Goal: Information Seeking & Learning: Learn about a topic

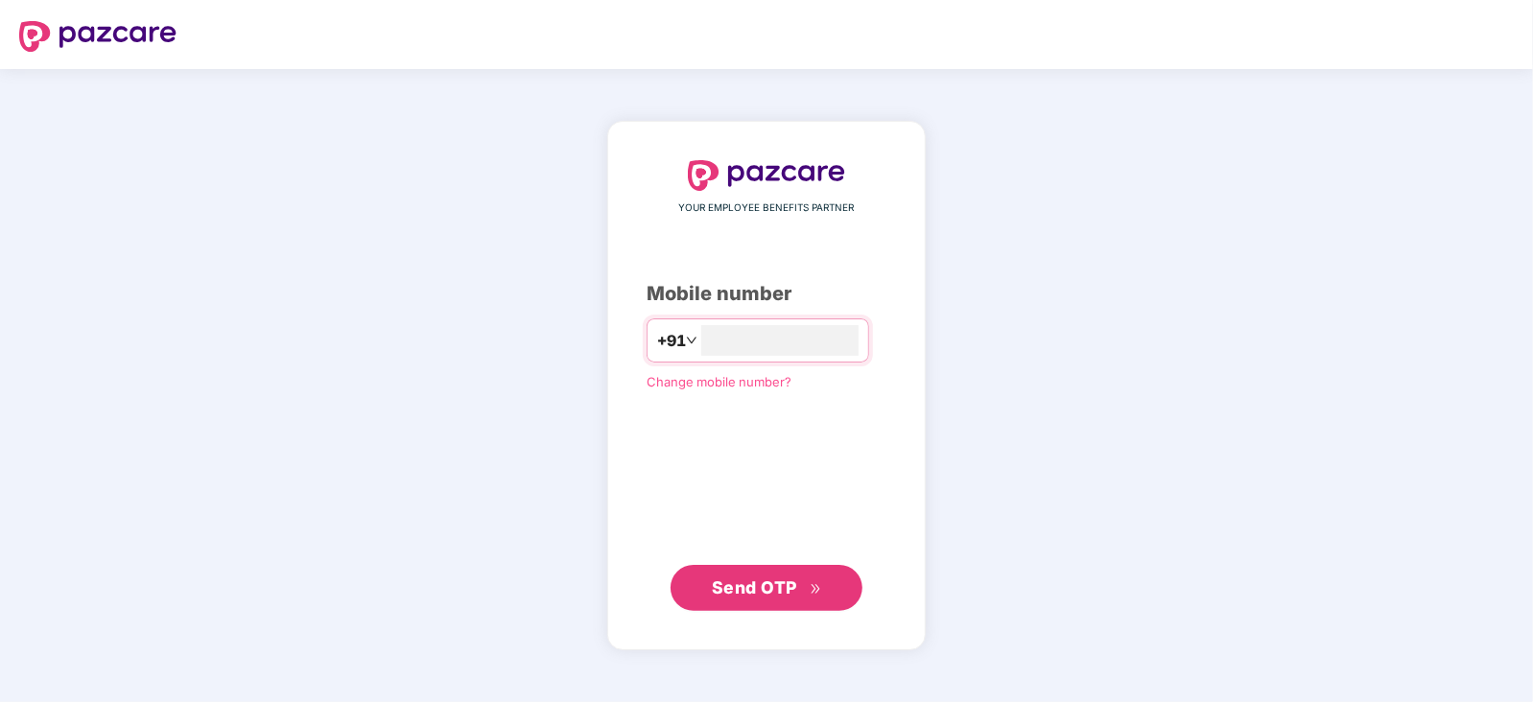
type input "**********"
click at [745, 605] on button "Send OTP" at bounding box center [767, 588] width 192 height 46
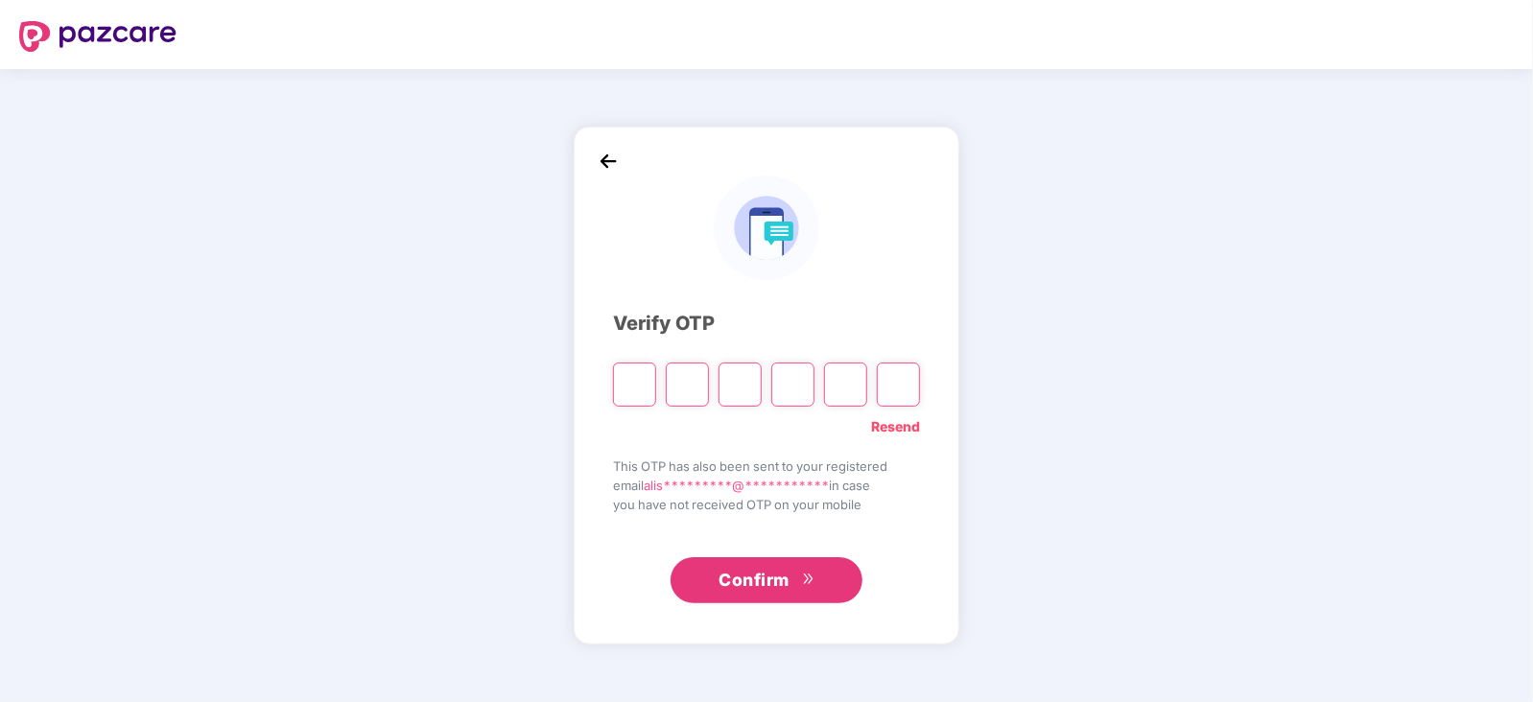
type input "*"
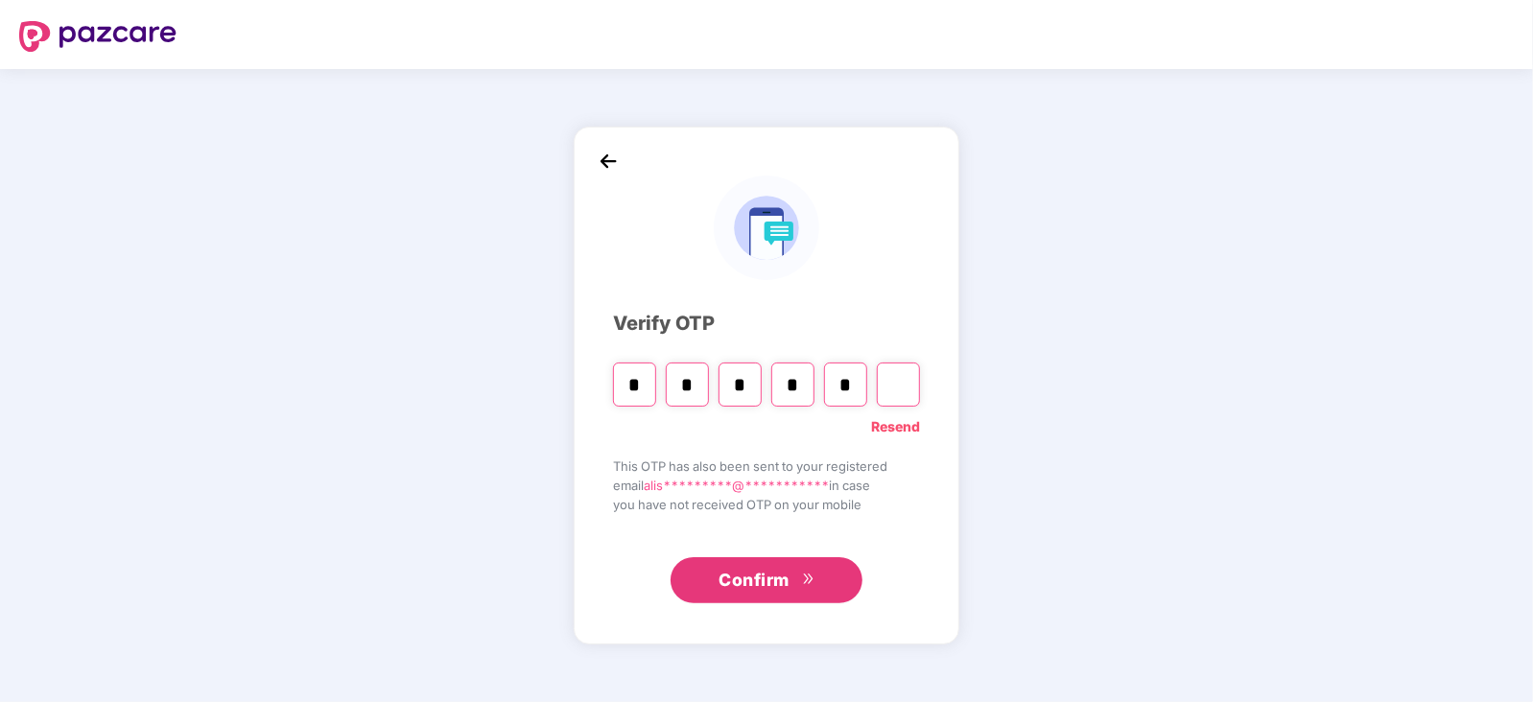
type input "*"
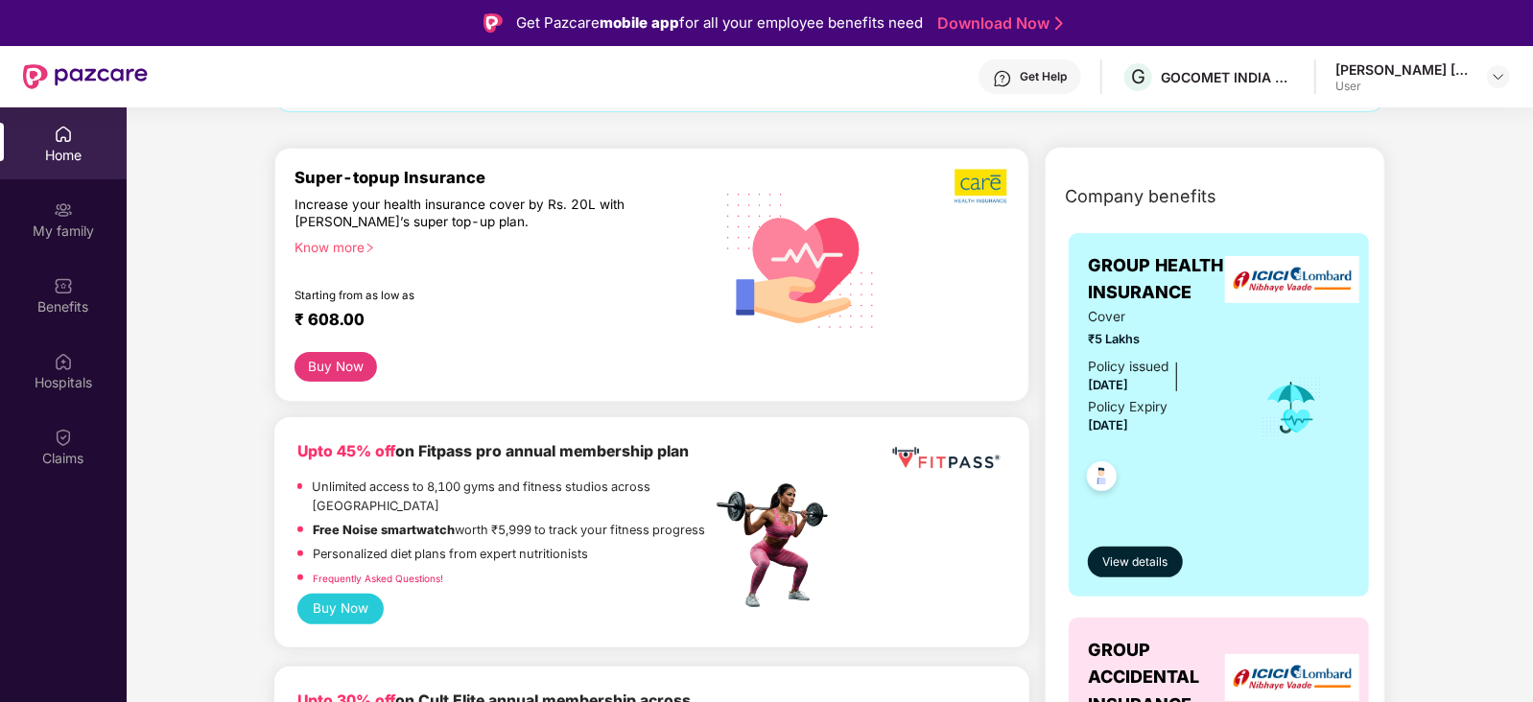
scroll to position [201, 0]
click at [1146, 558] on span "View details" at bounding box center [1135, 563] width 65 height 18
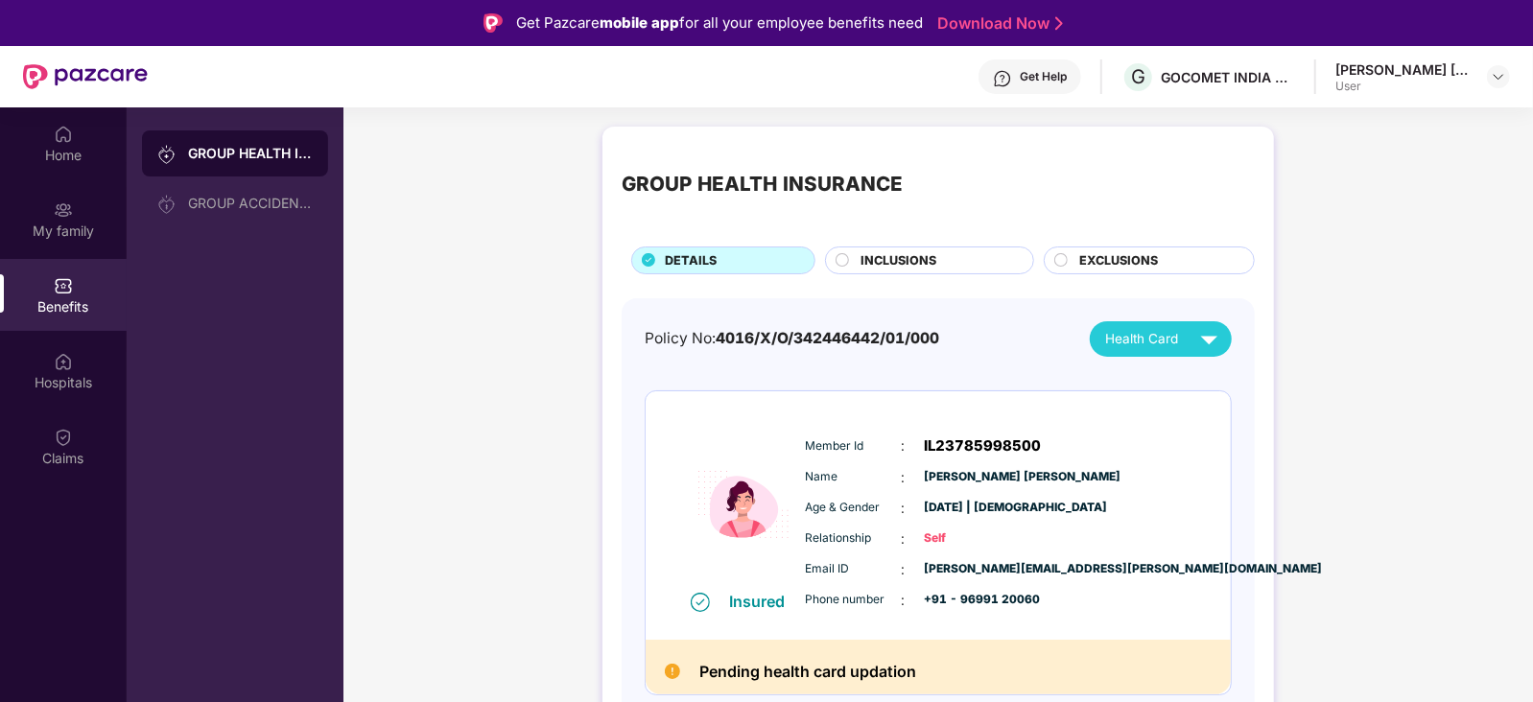
scroll to position [5, 0]
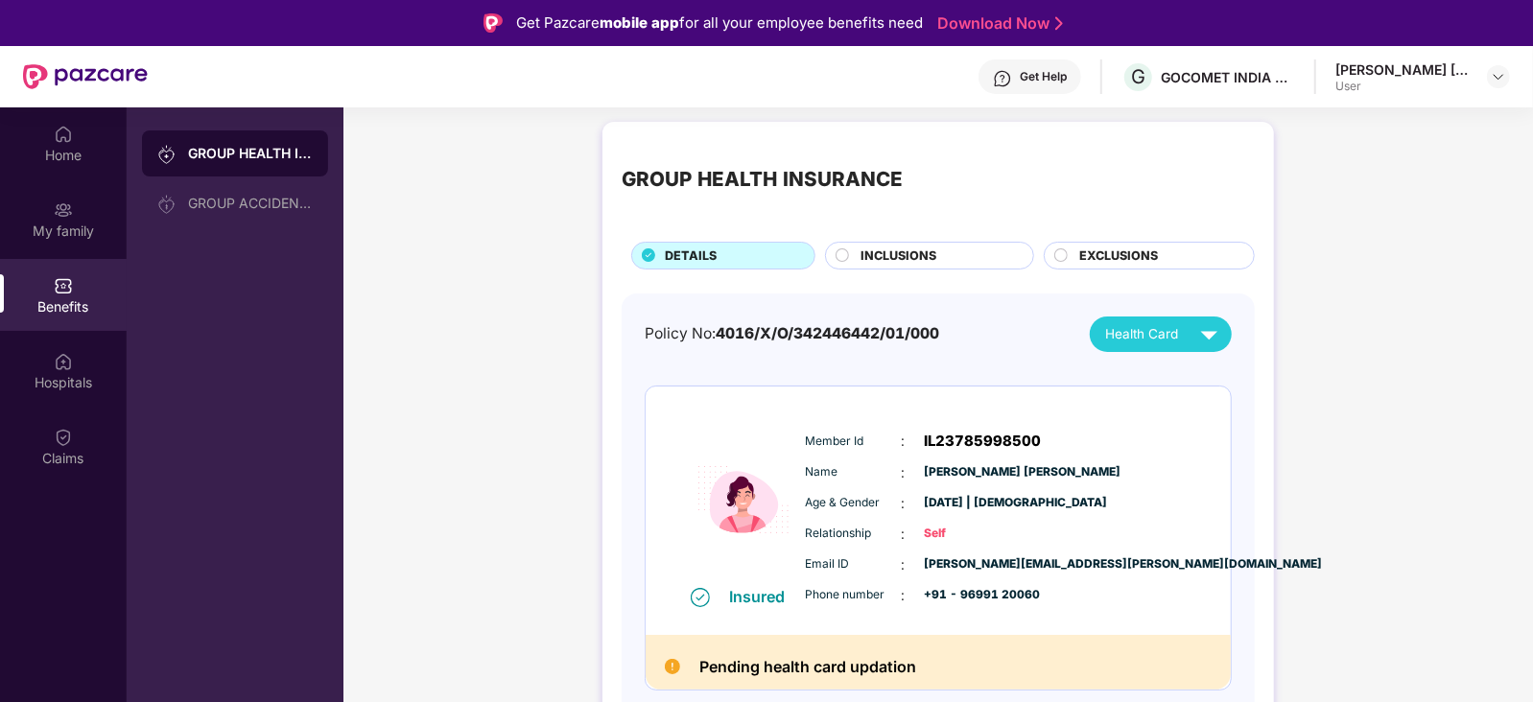
click at [950, 247] on div "INCLUSIONS" at bounding box center [938, 258] width 172 height 22
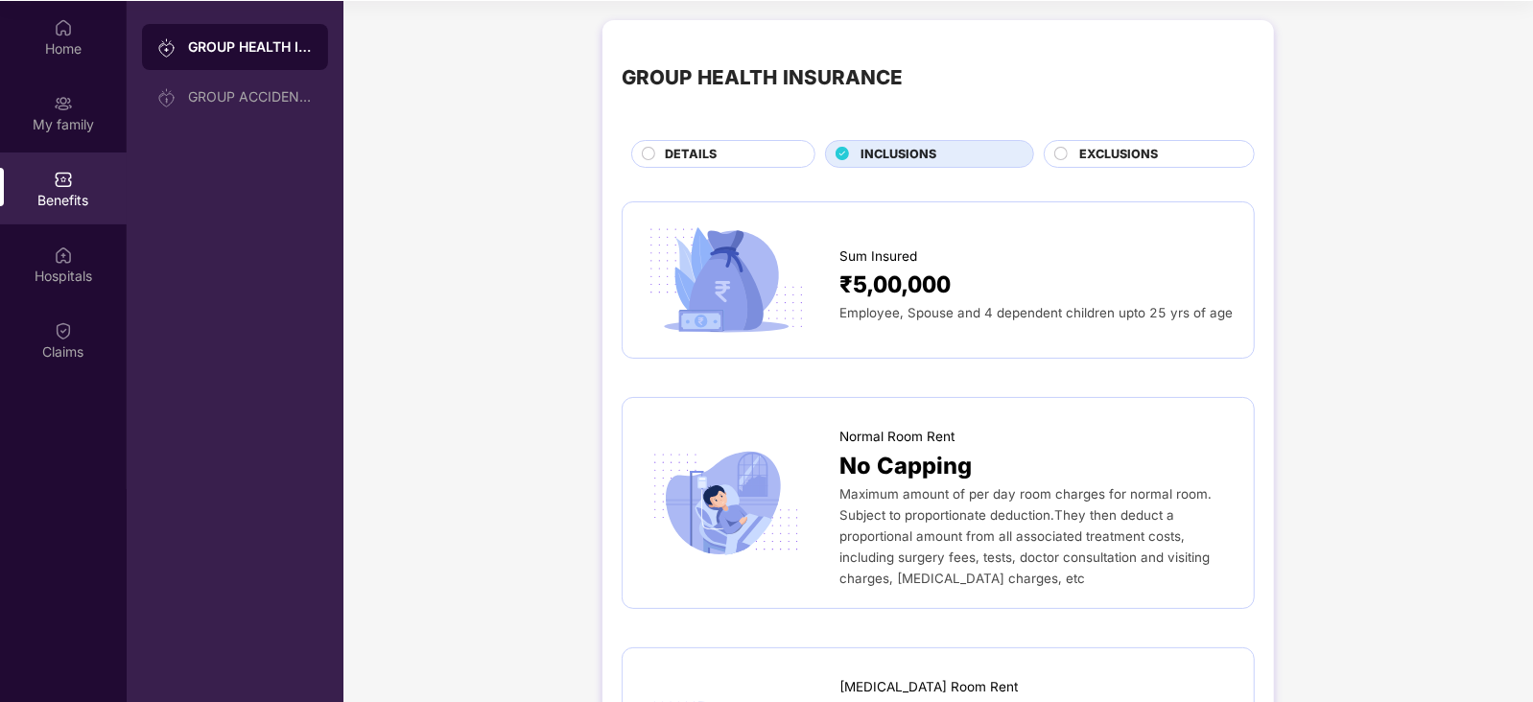
scroll to position [0, 0]
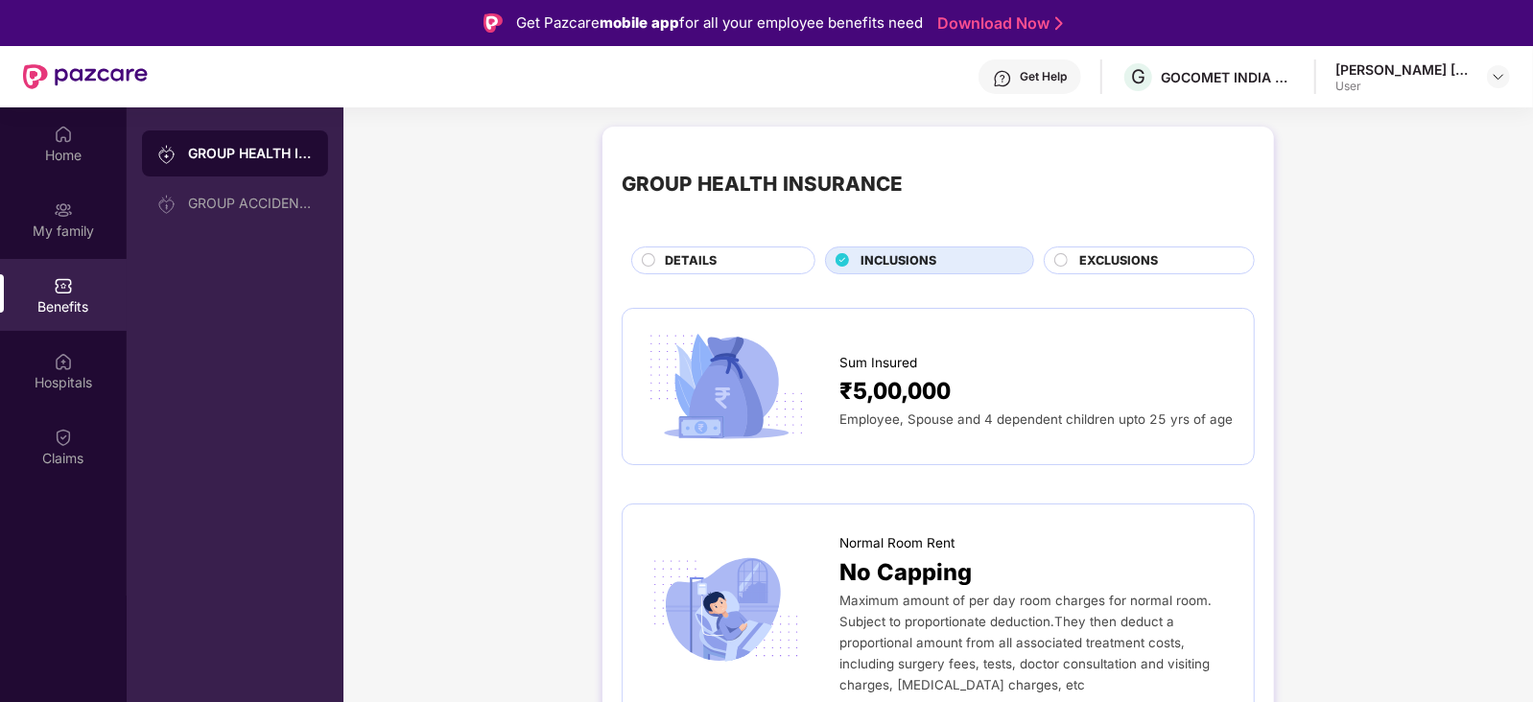
click at [1137, 261] on span "EXCLUSIONS" at bounding box center [1118, 260] width 79 height 19
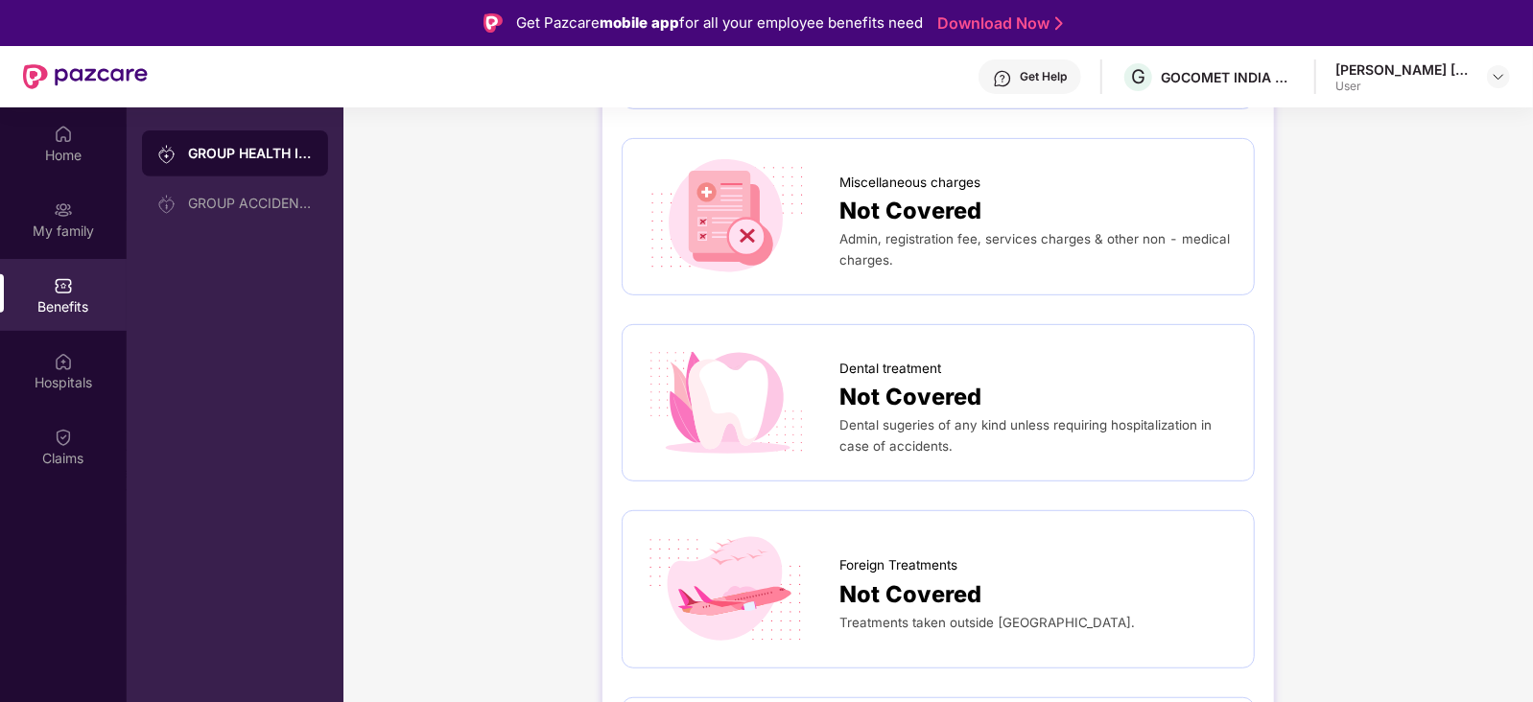
scroll to position [544, 0]
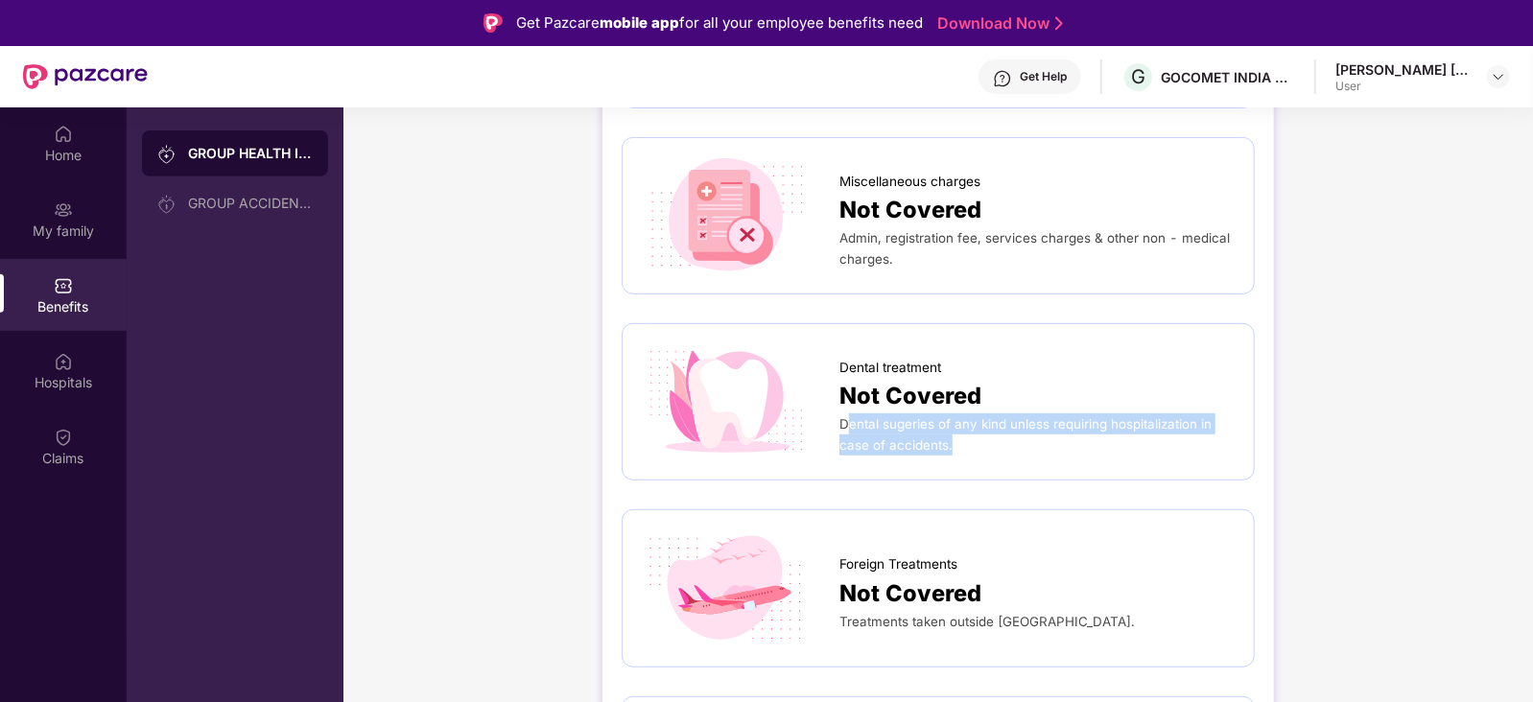
drag, startPoint x: 852, startPoint y: 424, endPoint x: 1037, endPoint y: 455, distance: 187.7
click at [1037, 455] on div "Dental treatment Not Covered Dental sugeries of any kind unless requiring hospi…" at bounding box center [938, 402] width 593 height 117
click at [960, 450] on div "Dental sugeries of any kind unless requiring hospitalization in case of acciden…" at bounding box center [1037, 435] width 395 height 42
drag, startPoint x: 960, startPoint y: 450, endPoint x: 841, endPoint y: 428, distance: 121.0
click at [841, 428] on div "Dental sugeries of any kind unless requiring hospitalization in case of acciden…" at bounding box center [1037, 435] width 395 height 42
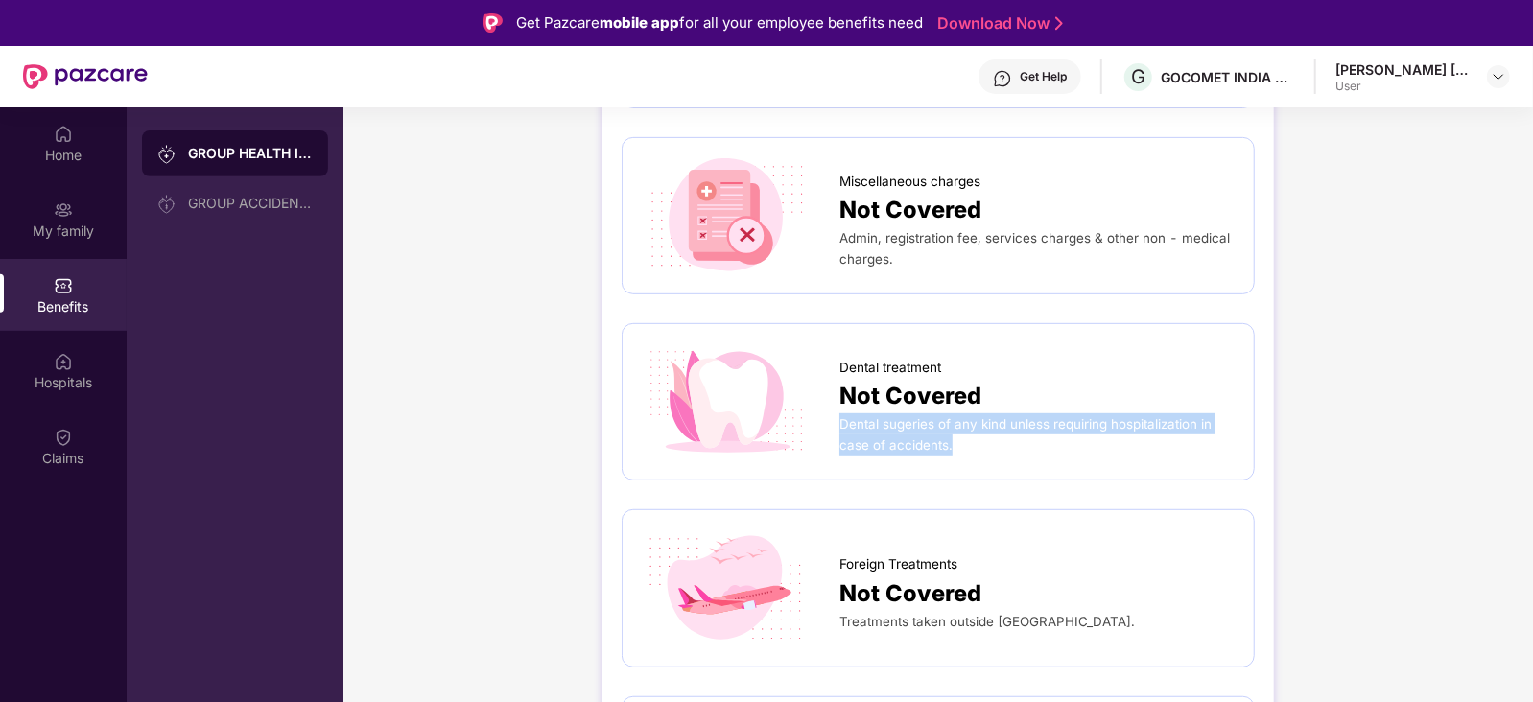
click at [966, 437] on div "Dental sugeries of any kind unless requiring hospitalization in case of acciden…" at bounding box center [1037, 435] width 395 height 42
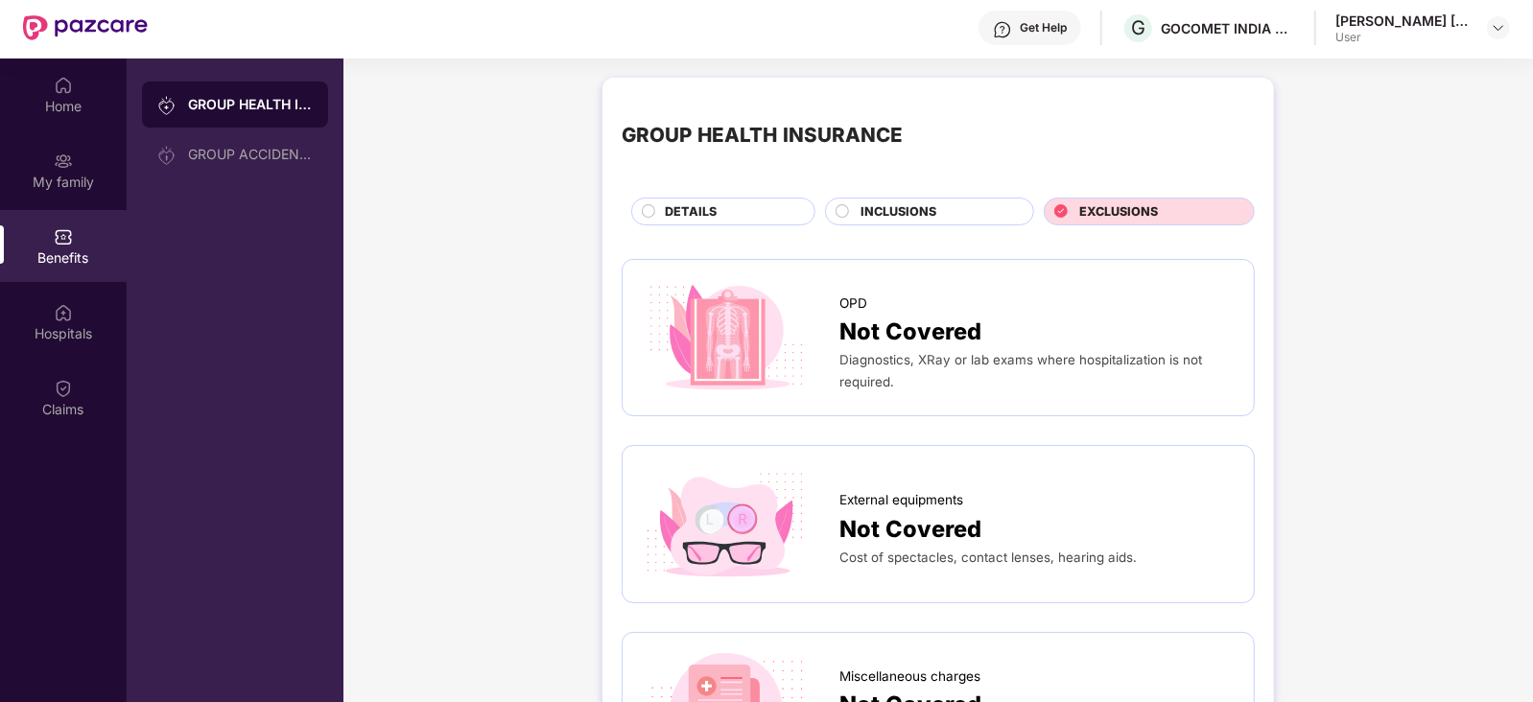
scroll to position [0, 0]
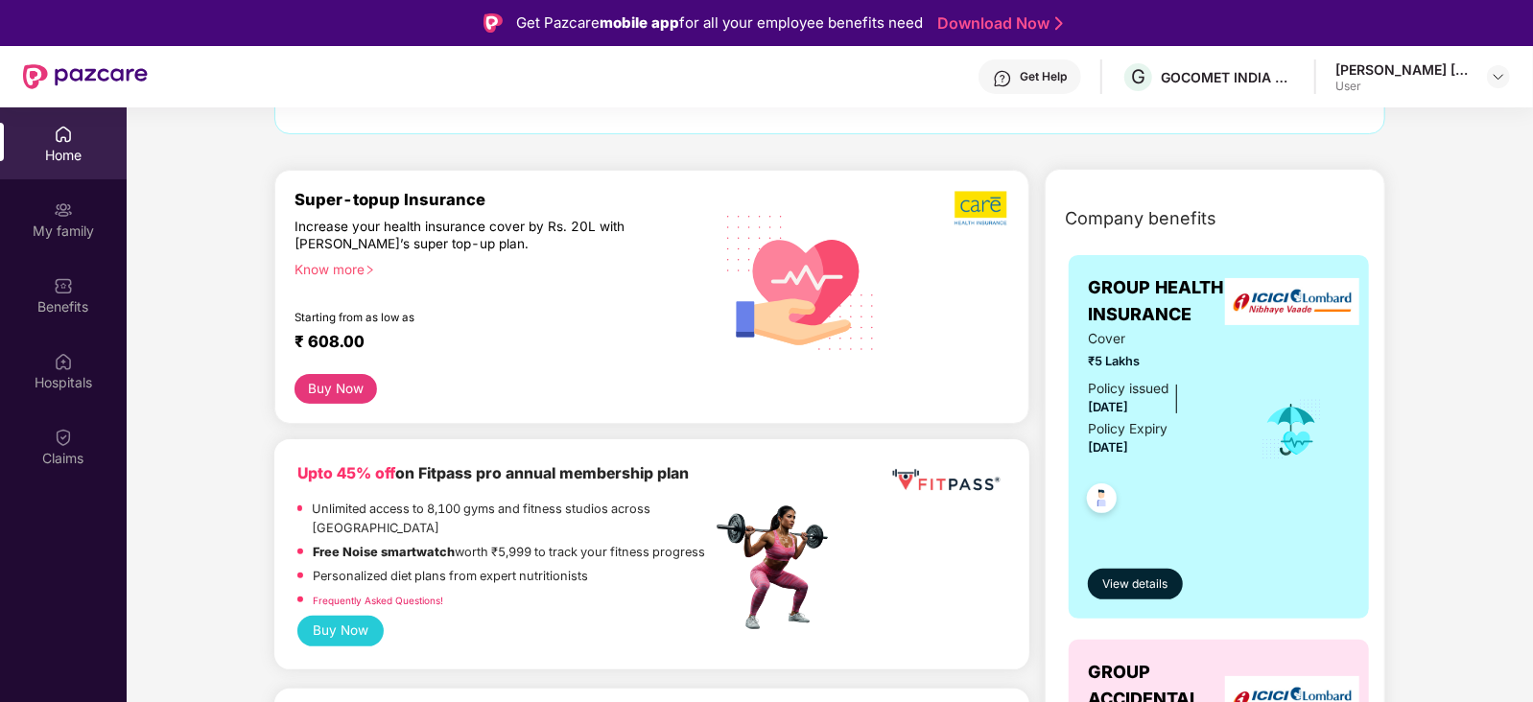
scroll to position [178, 0]
click at [1146, 576] on span "View details" at bounding box center [1135, 585] width 65 height 18
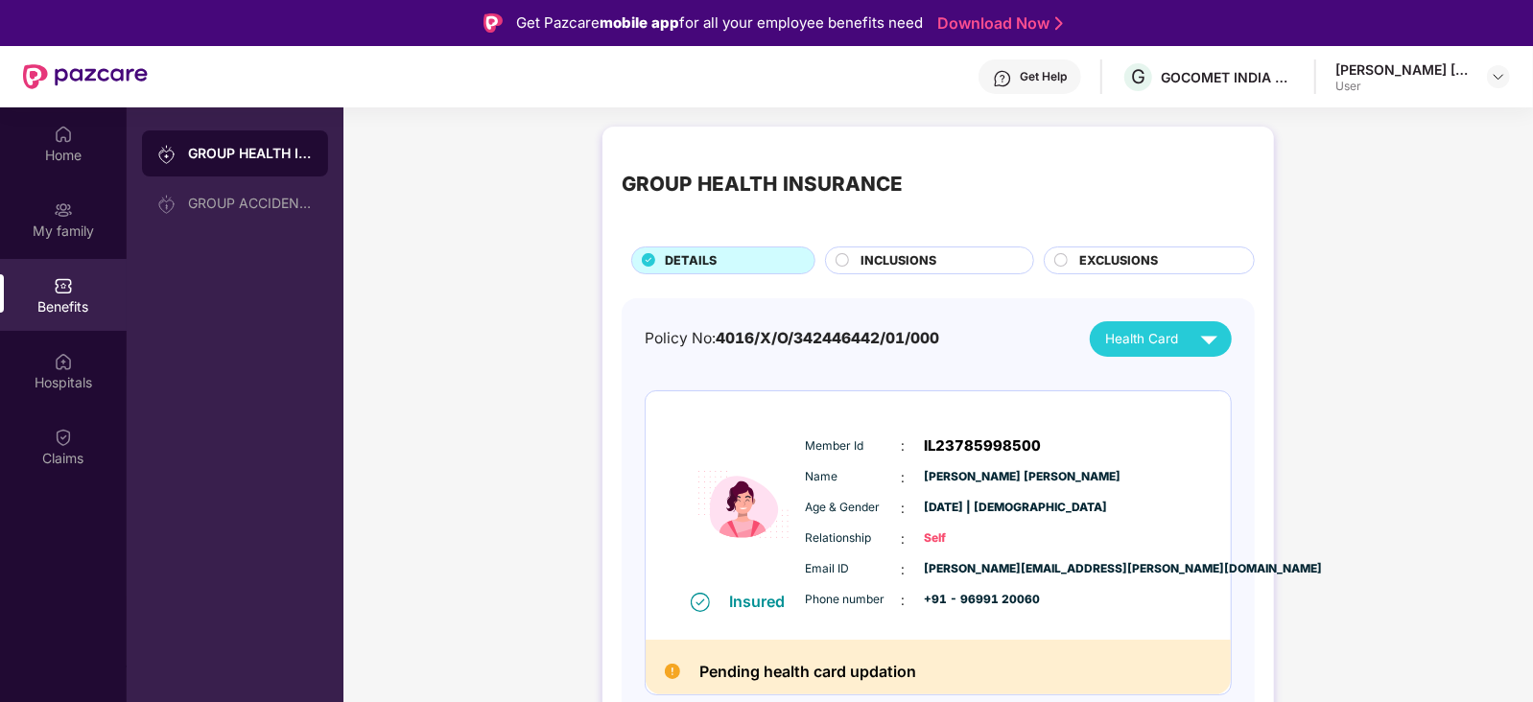
click at [1128, 255] on span "EXCLUSIONS" at bounding box center [1118, 260] width 79 height 19
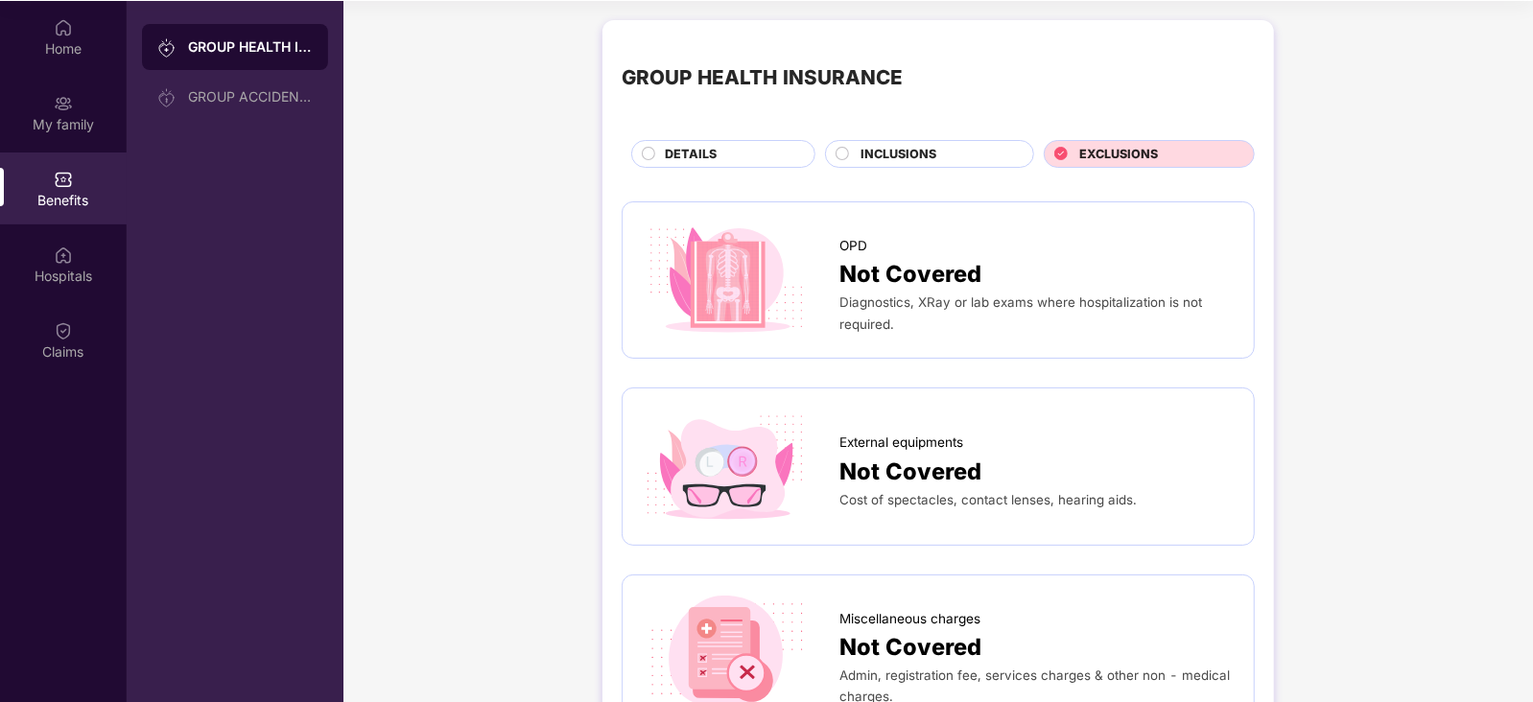
click at [916, 159] on span "INCLUSIONS" at bounding box center [900, 154] width 76 height 19
